Goal: Task Accomplishment & Management: Use online tool/utility

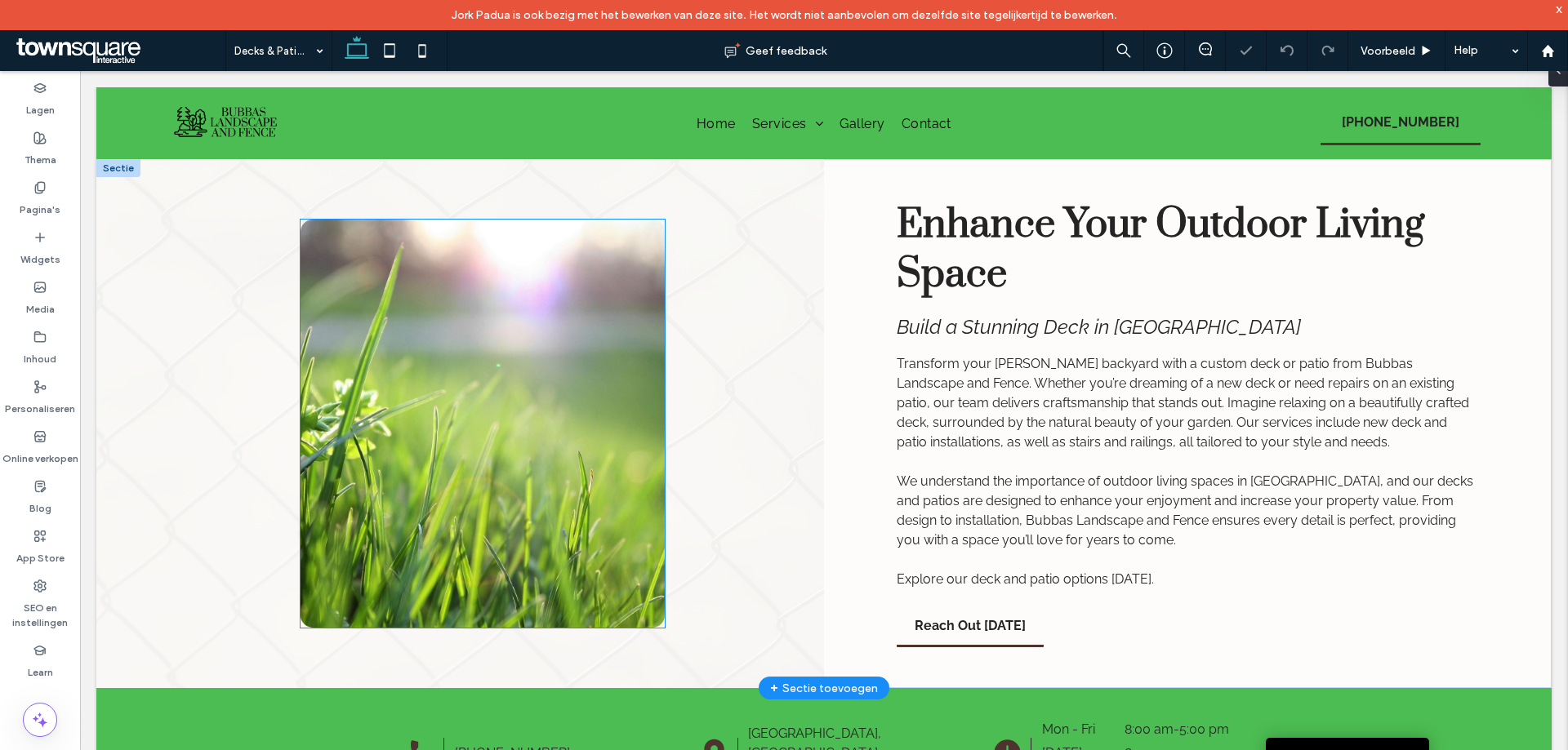
click at [546, 366] on img at bounding box center [482, 423] width 364 height 408
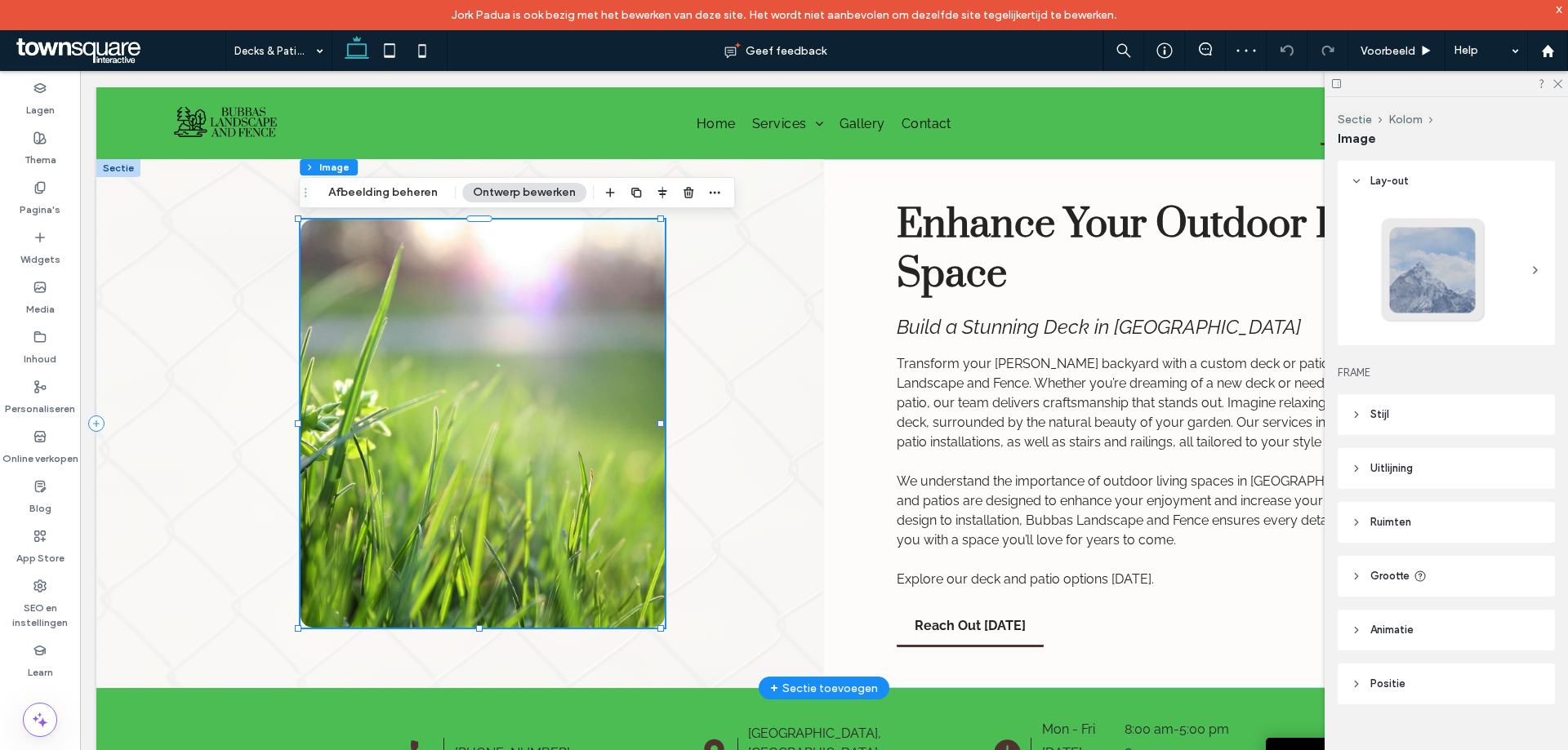
click at [546, 366] on img at bounding box center [482, 423] width 364 height 408
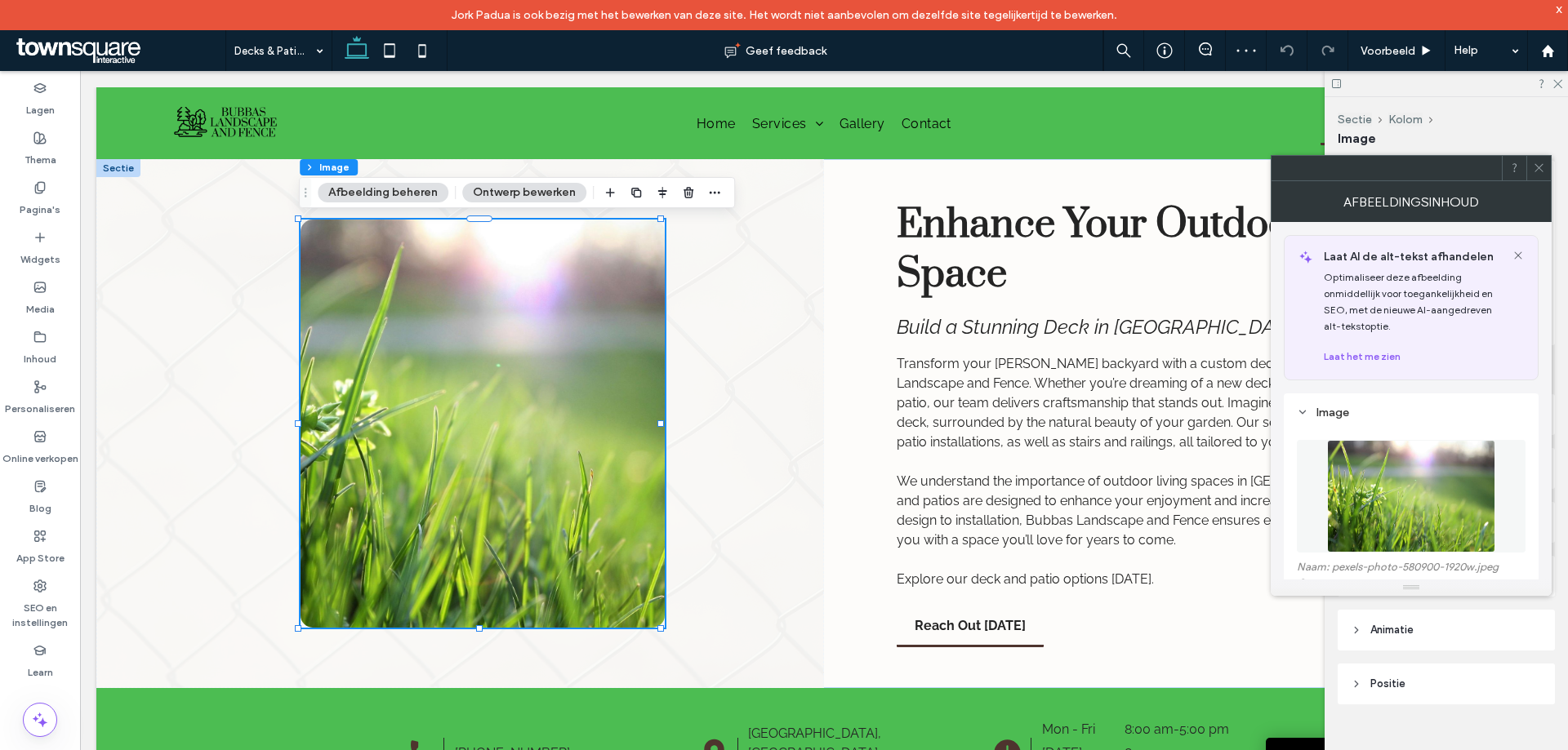
click at [1373, 514] on img at bounding box center [1411, 496] width 169 height 112
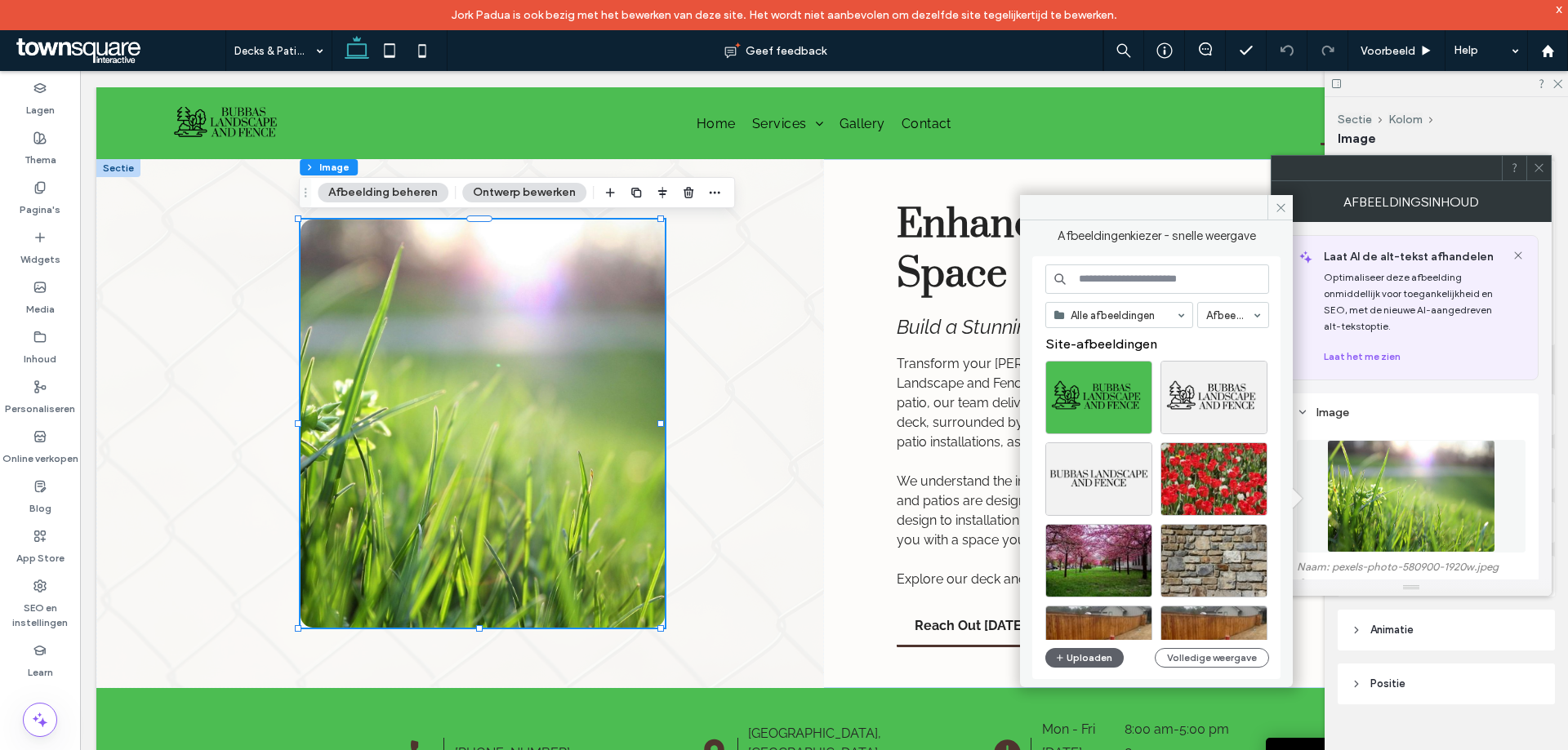
click at [1152, 277] on input at bounding box center [1157, 279] width 224 height 29
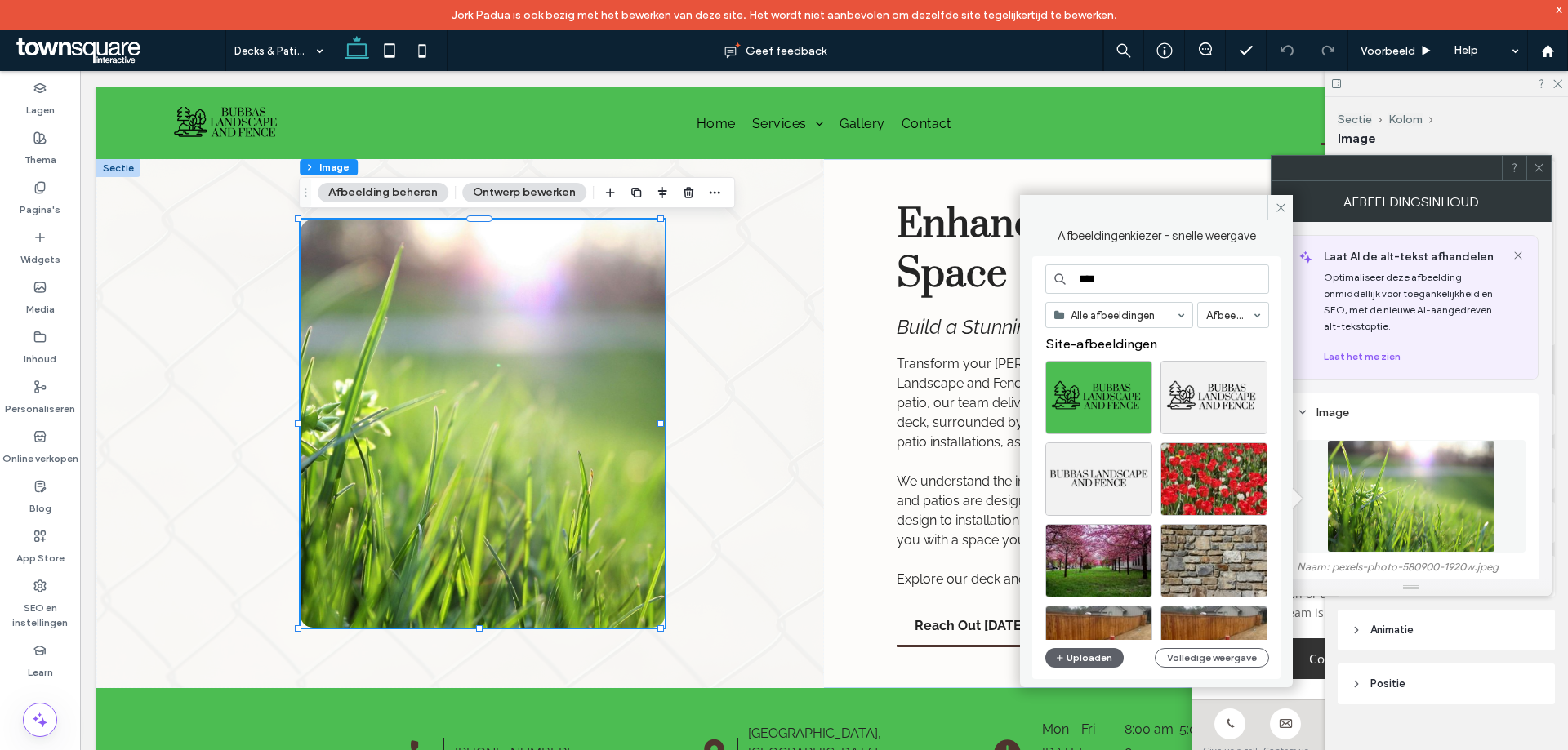
type input "****"
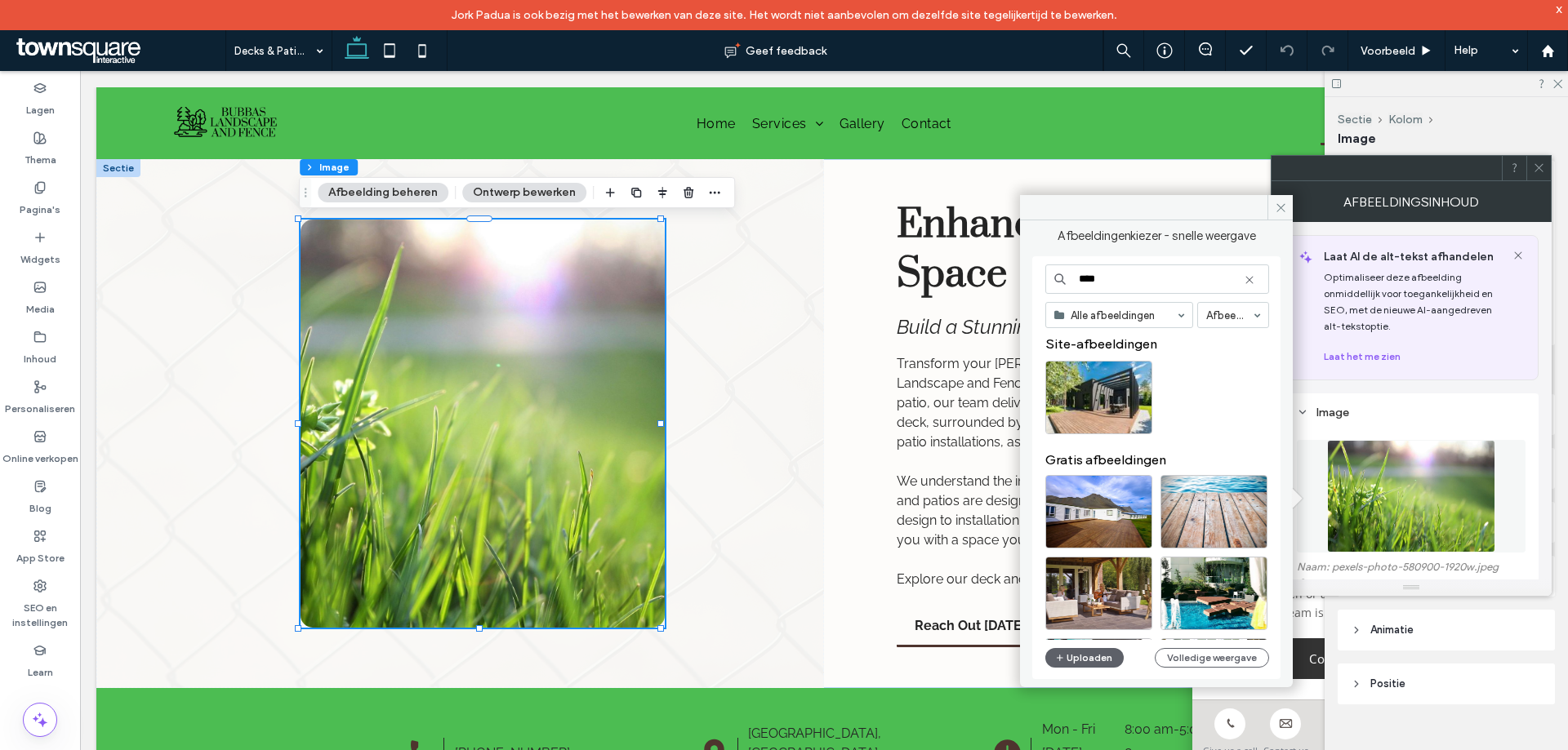
click at [1254, 401] on div at bounding box center [1163, 401] width 236 height 81
click at [1111, 393] on div "Selecteren" at bounding box center [1099, 398] width 107 height 74
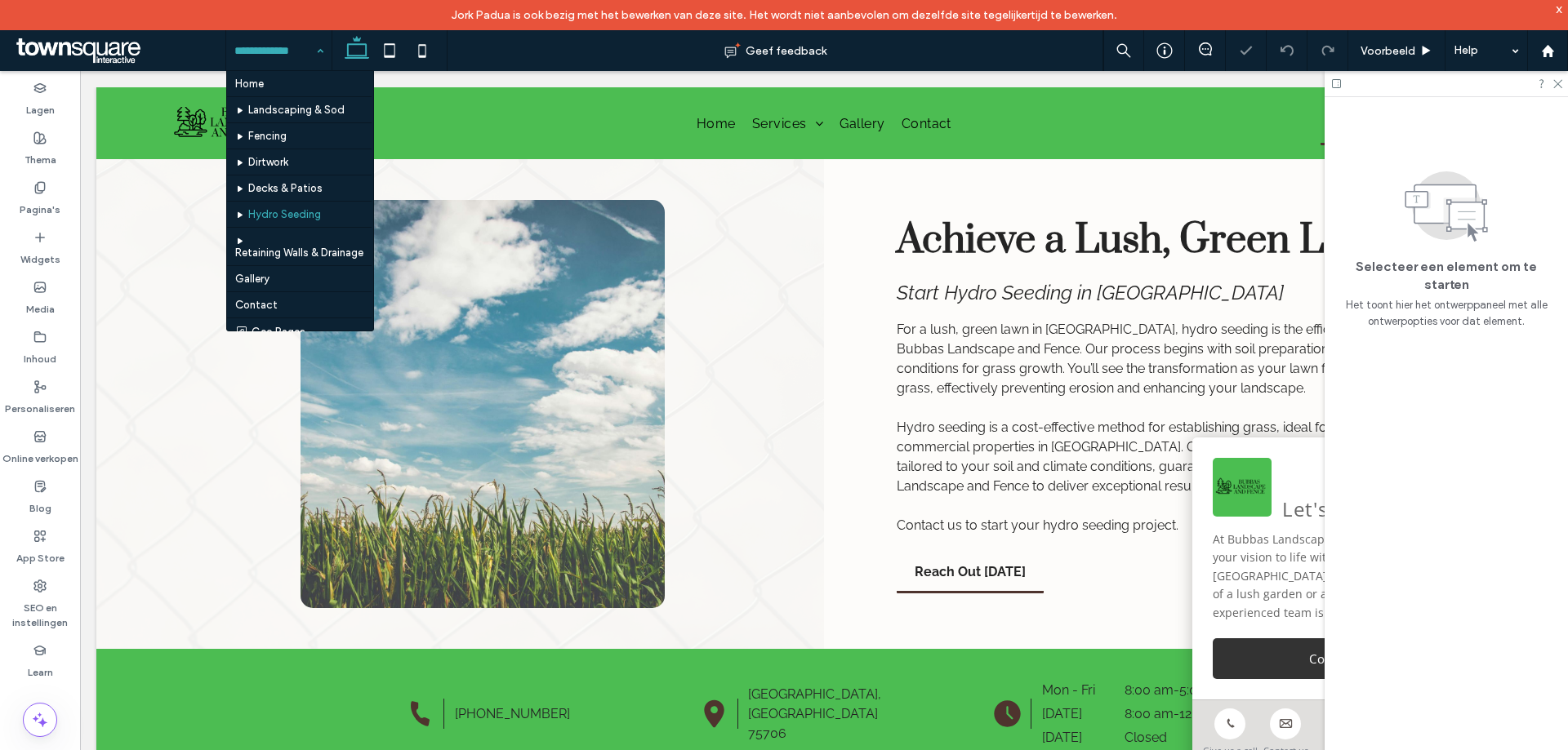
click at [269, 50] on input at bounding box center [275, 50] width 80 height 41
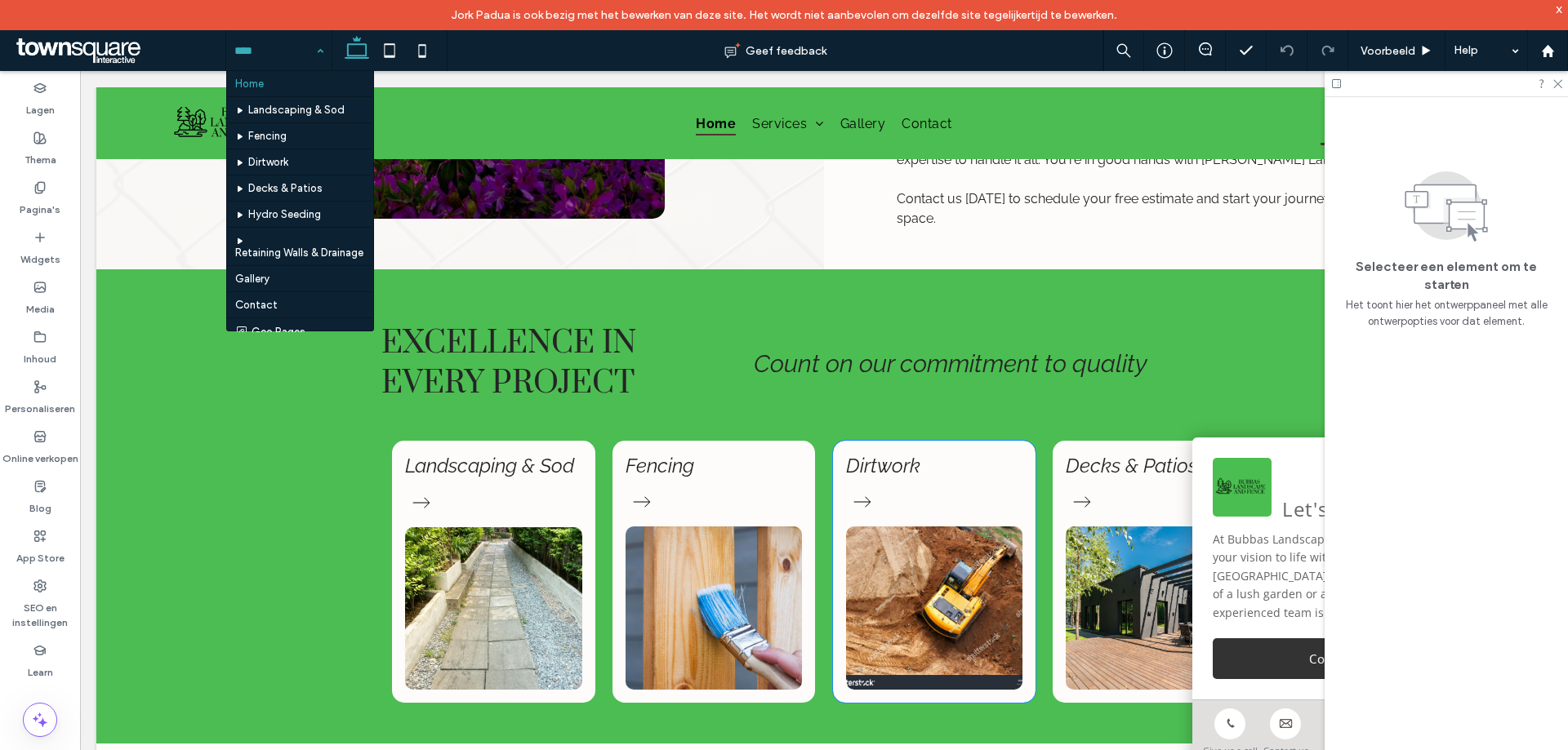
scroll to position [1188, 0]
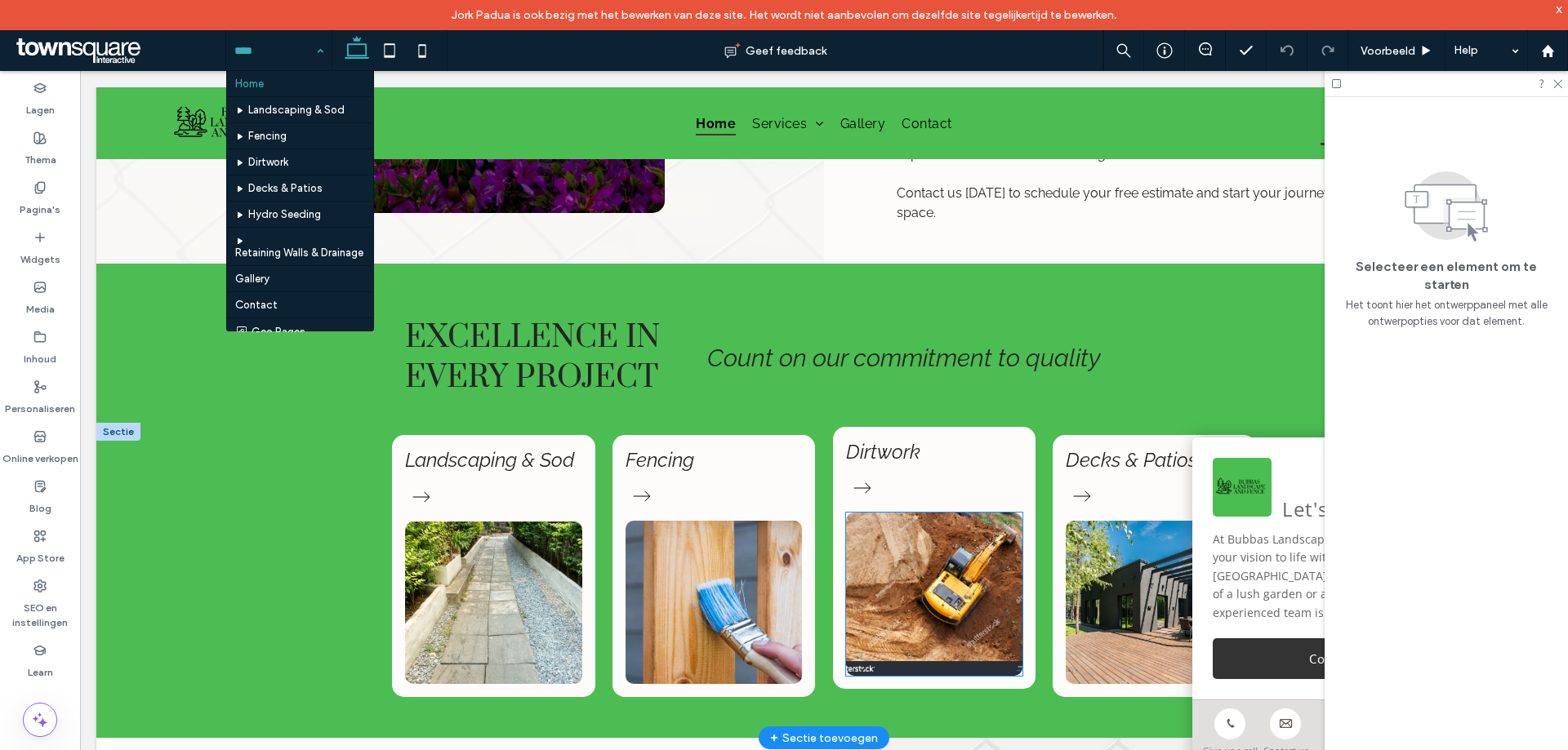
click at [915, 556] on img at bounding box center [934, 594] width 177 height 163
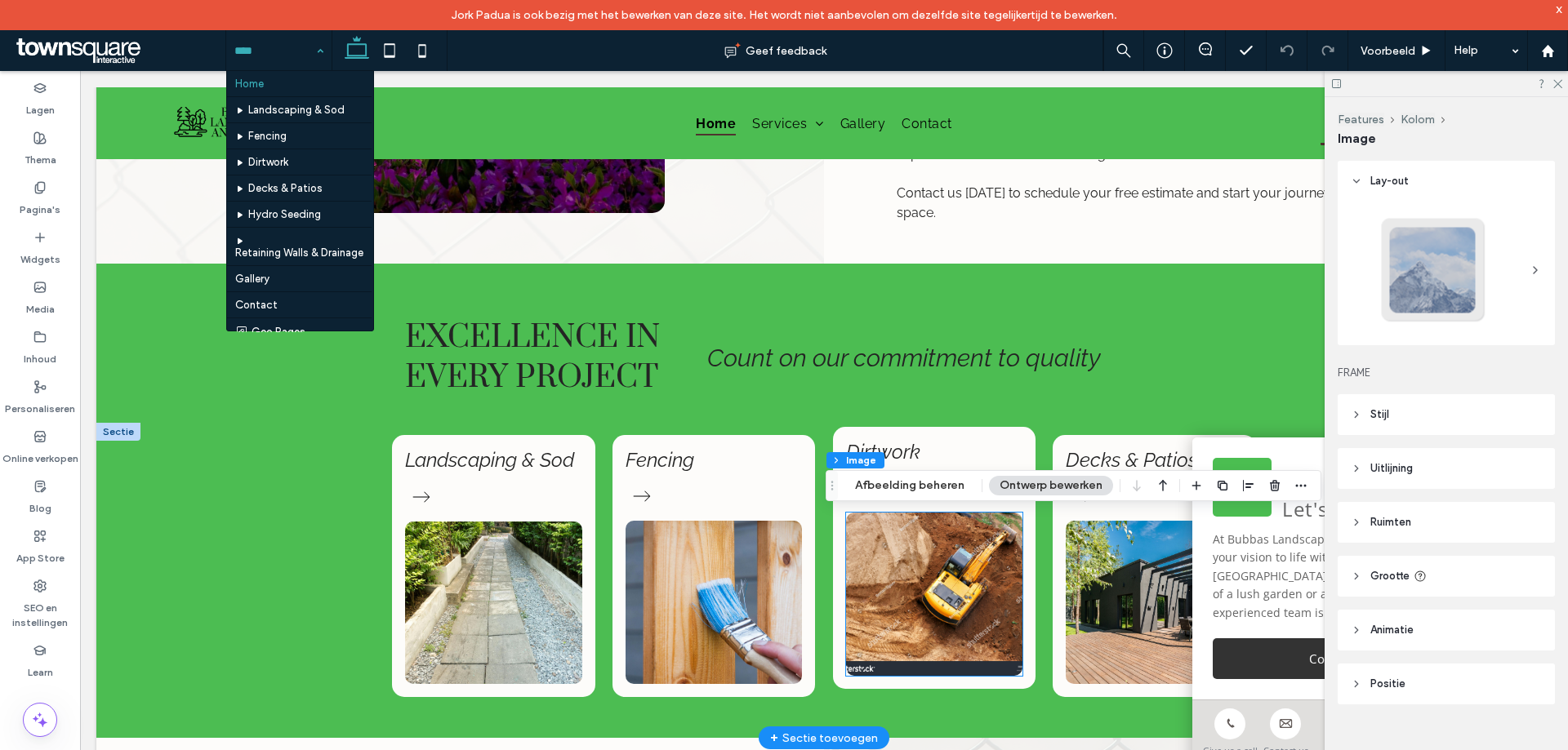
type input "**"
click at [915, 556] on img at bounding box center [934, 594] width 177 height 163
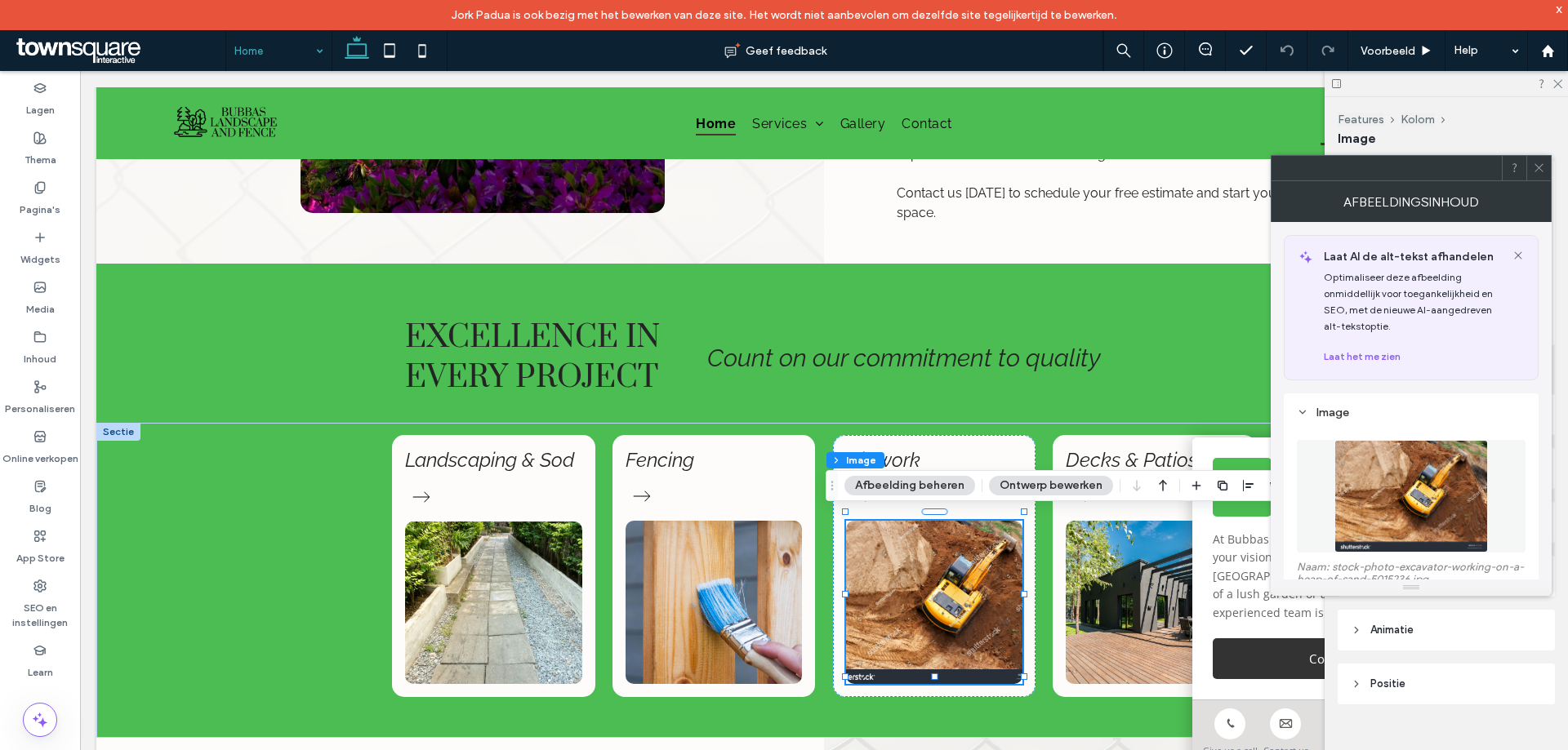
click at [1368, 506] on img at bounding box center [1411, 496] width 153 height 112
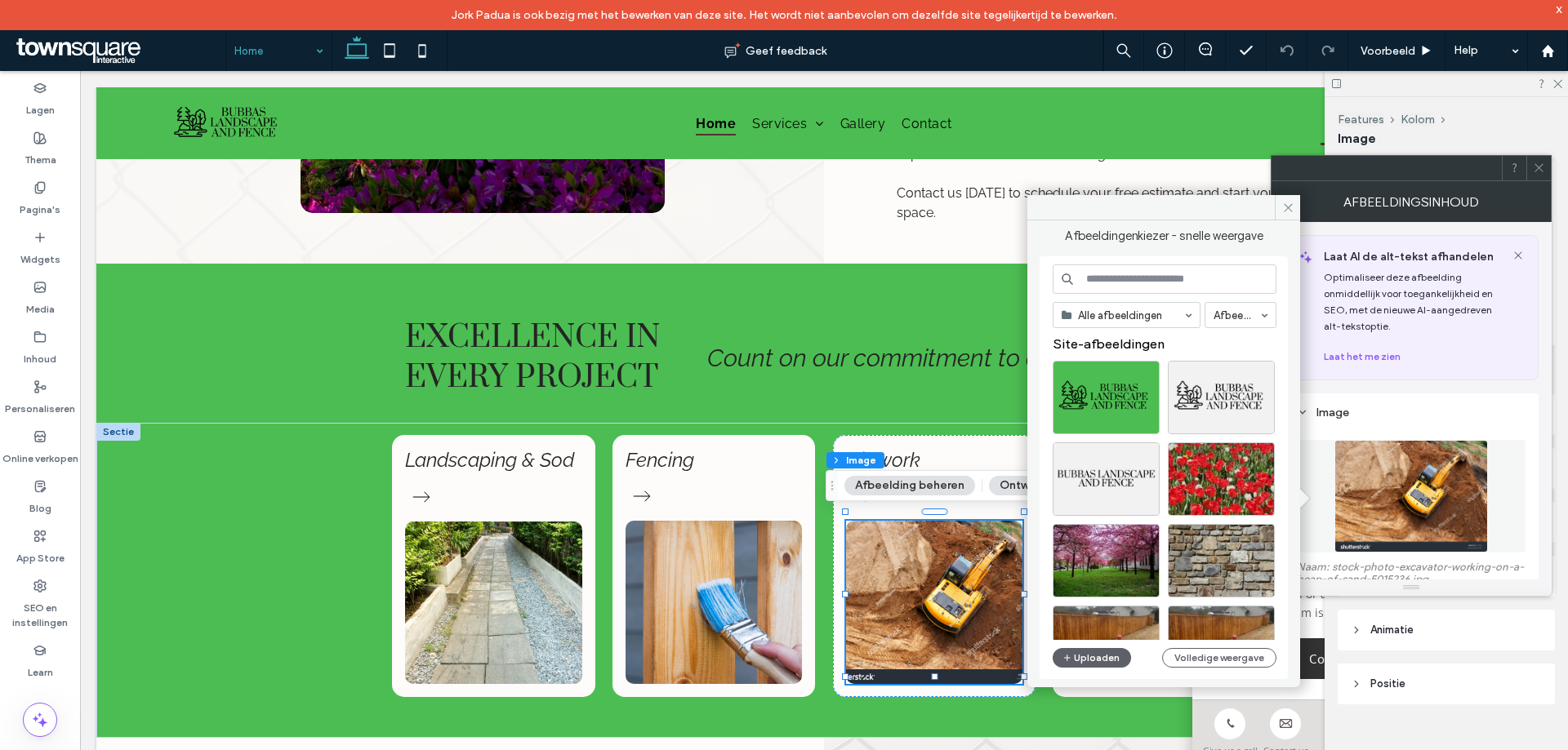
click at [1217, 277] on input at bounding box center [1165, 279] width 224 height 29
type input "********"
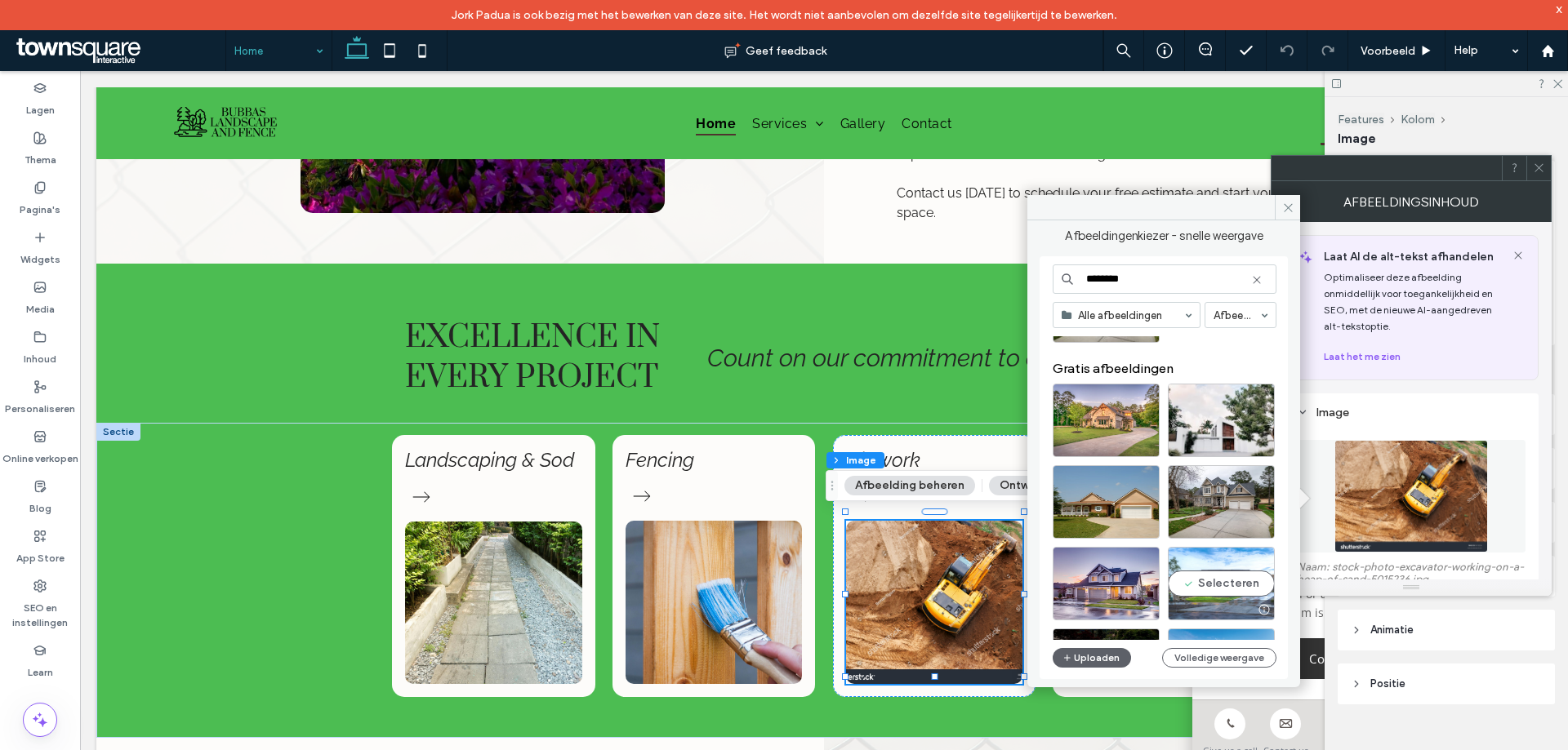
scroll to position [90, 0]
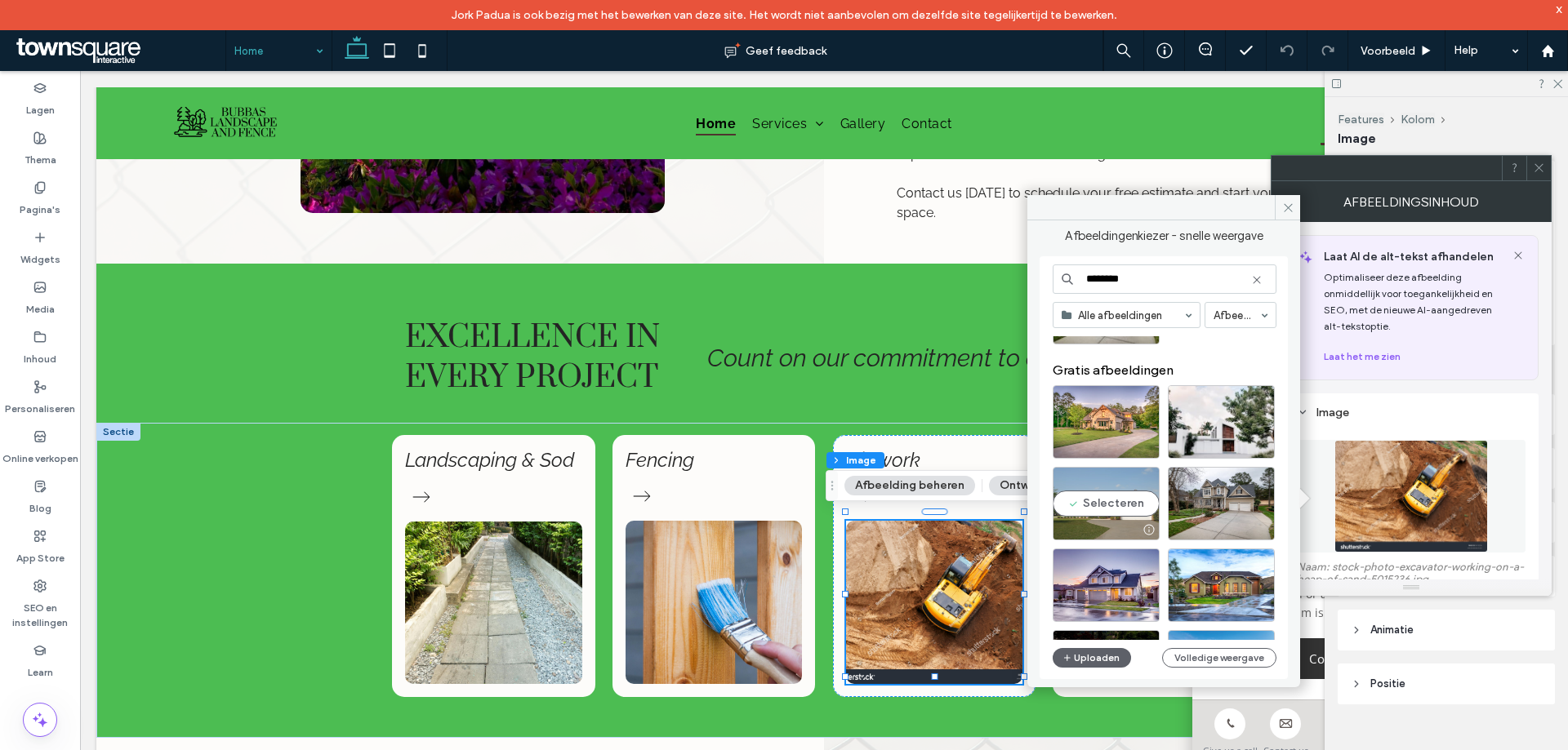
click at [1121, 518] on div "Selecteren" at bounding box center [1107, 504] width 107 height 74
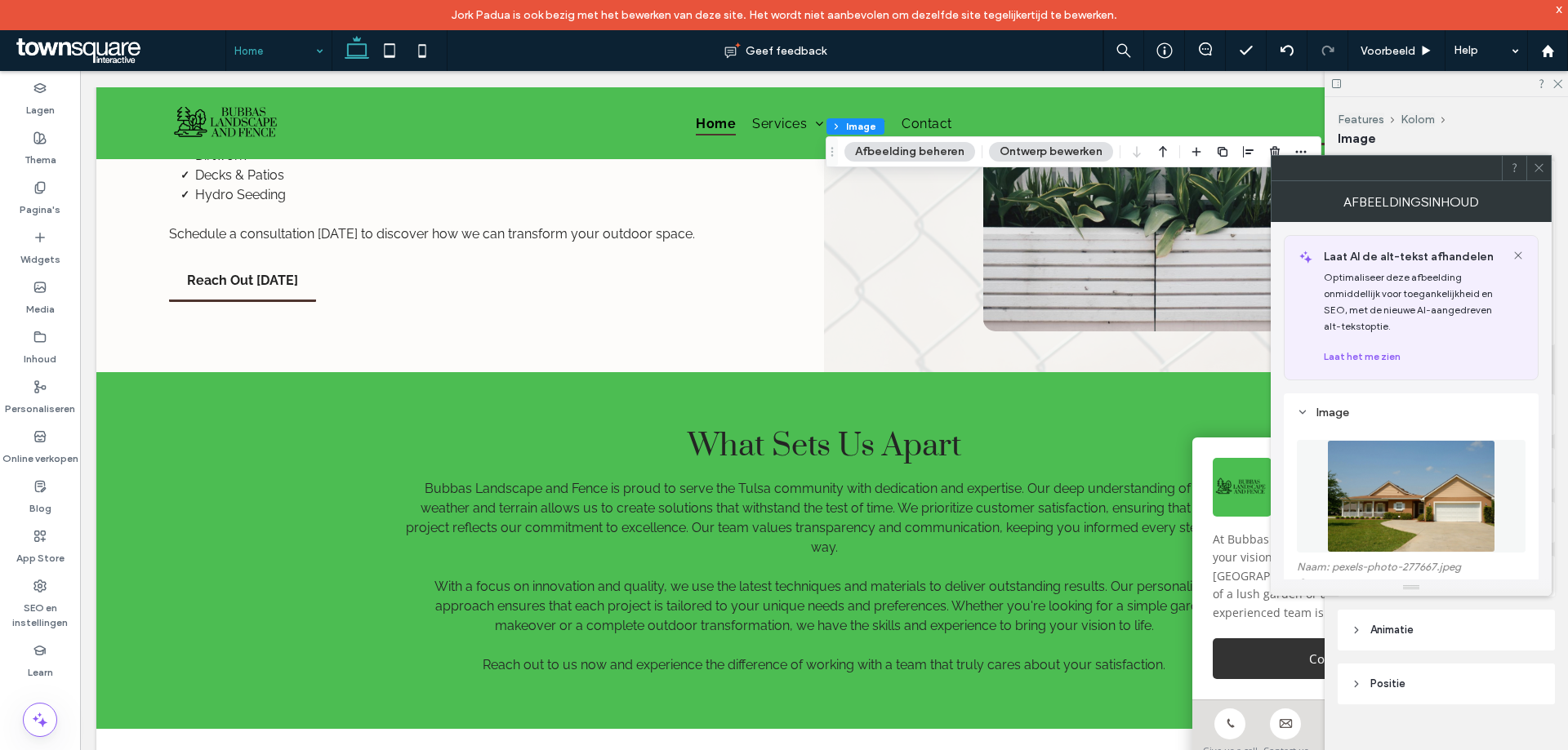
scroll to position [2009, 0]
